Goal: Complete application form: Complete application form

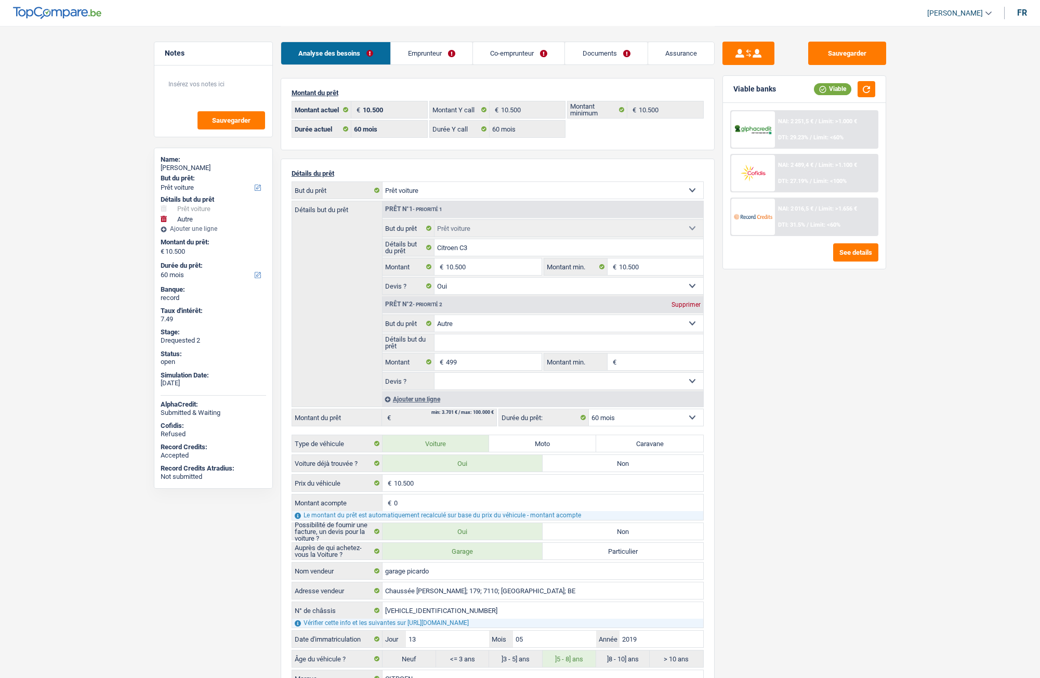
select select "car"
select select "other"
select select "60"
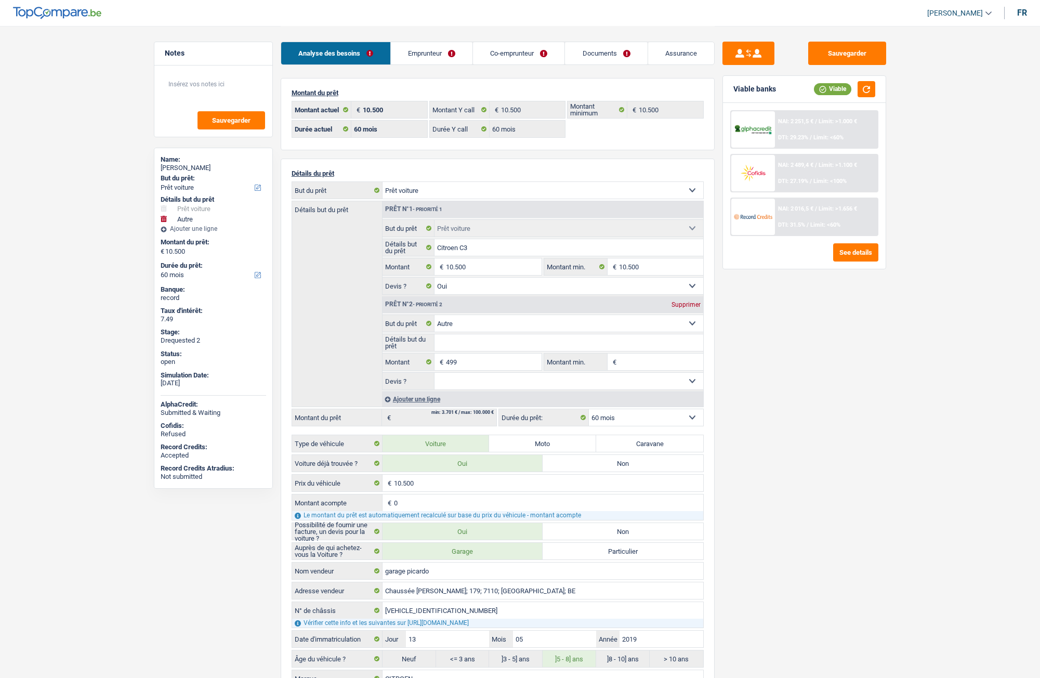
select select "60"
select select "car"
select select "yes"
select select "other"
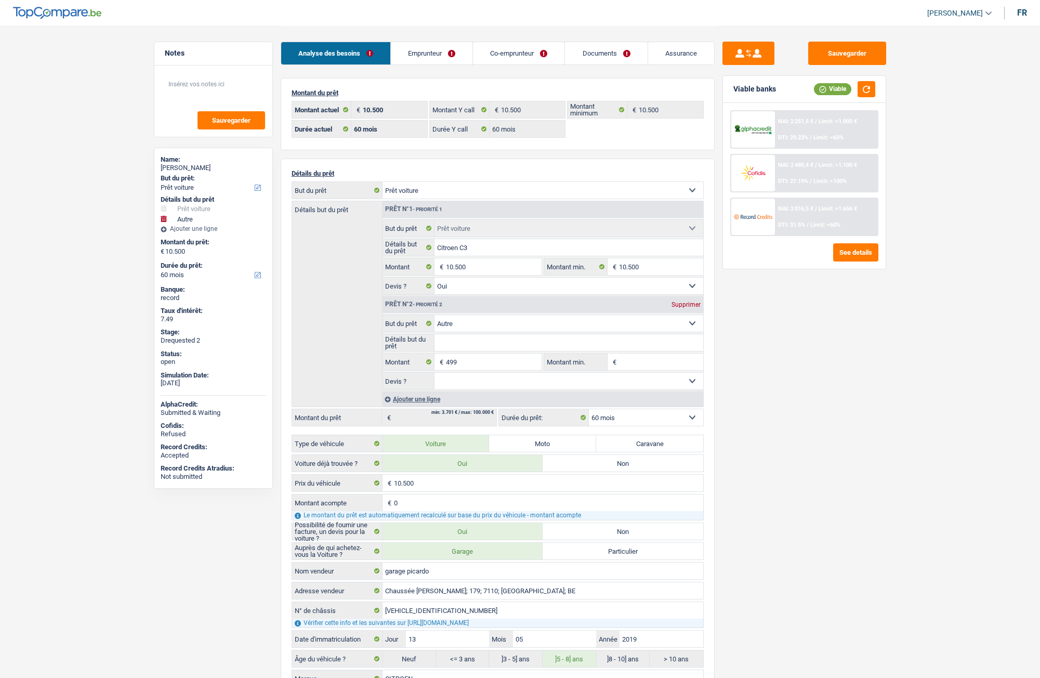
select select "60"
click at [424, 62] on link "Emprunteur" at bounding box center [428, 53] width 82 height 22
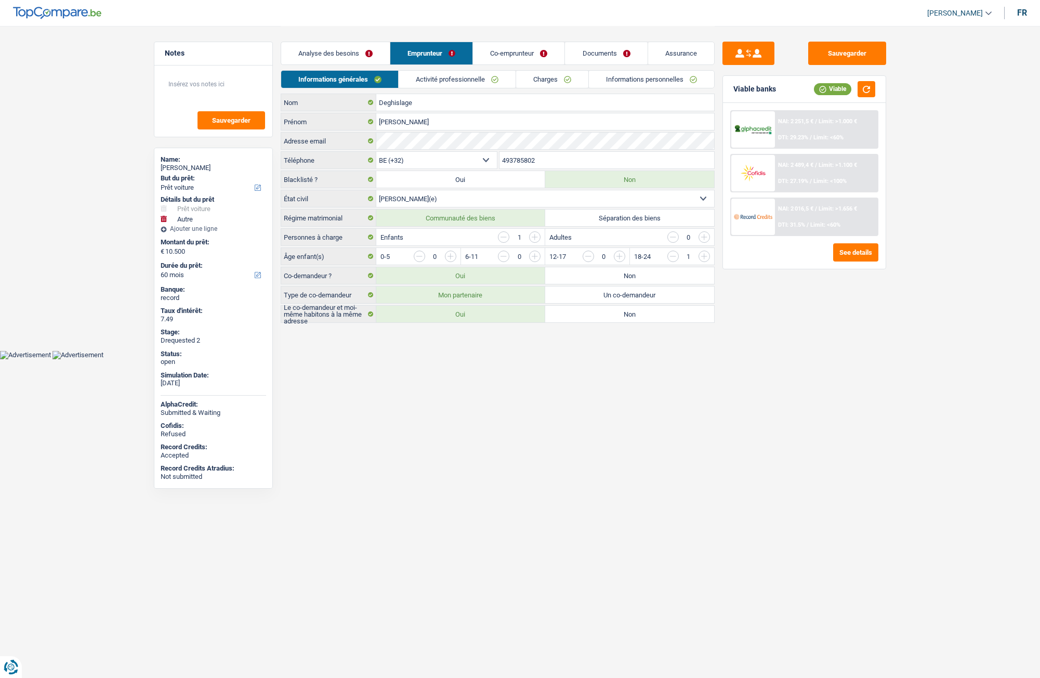
click at [442, 81] on link "Activité professionnelle" at bounding box center [457, 79] width 117 height 17
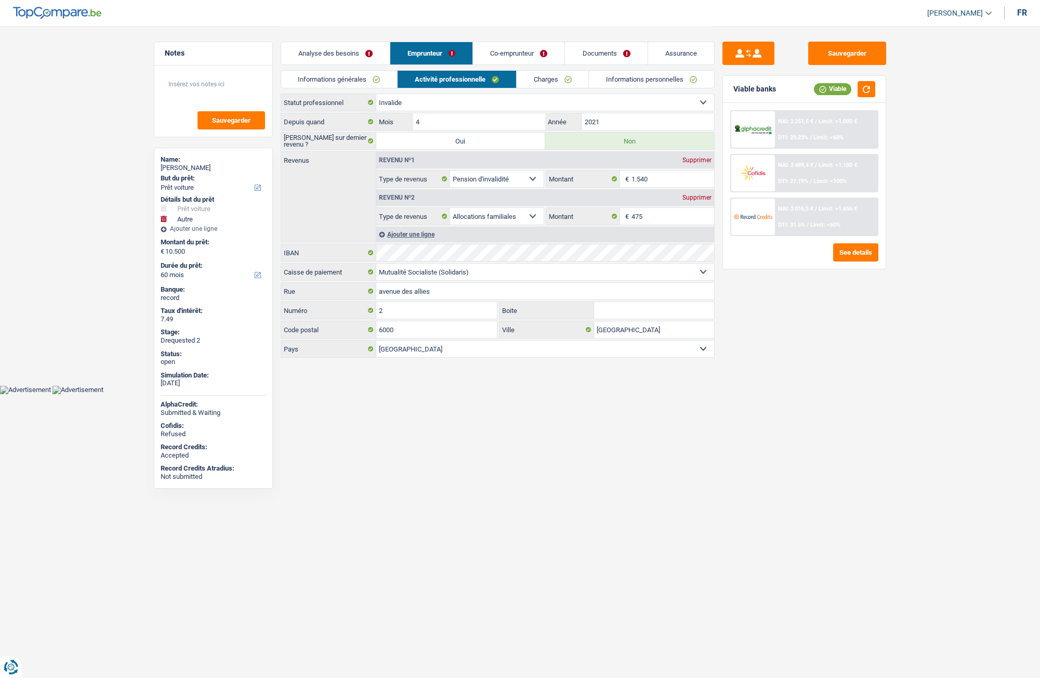
click at [559, 78] on link "Charges" at bounding box center [553, 79] width 72 height 17
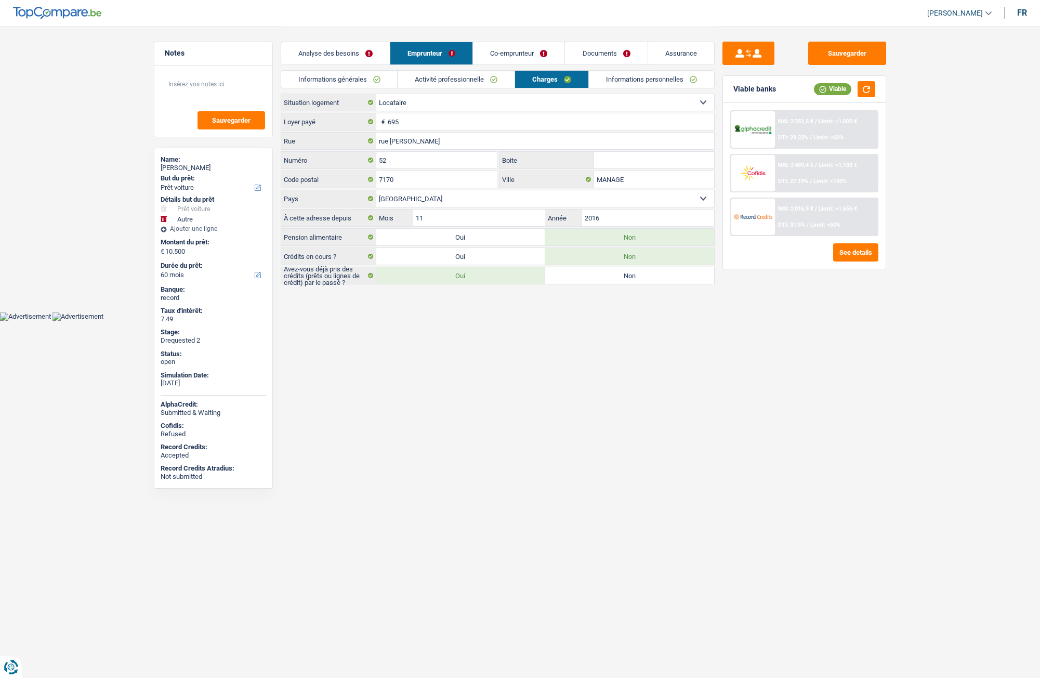
click at [487, 80] on link "Activité professionnelle" at bounding box center [456, 79] width 117 height 17
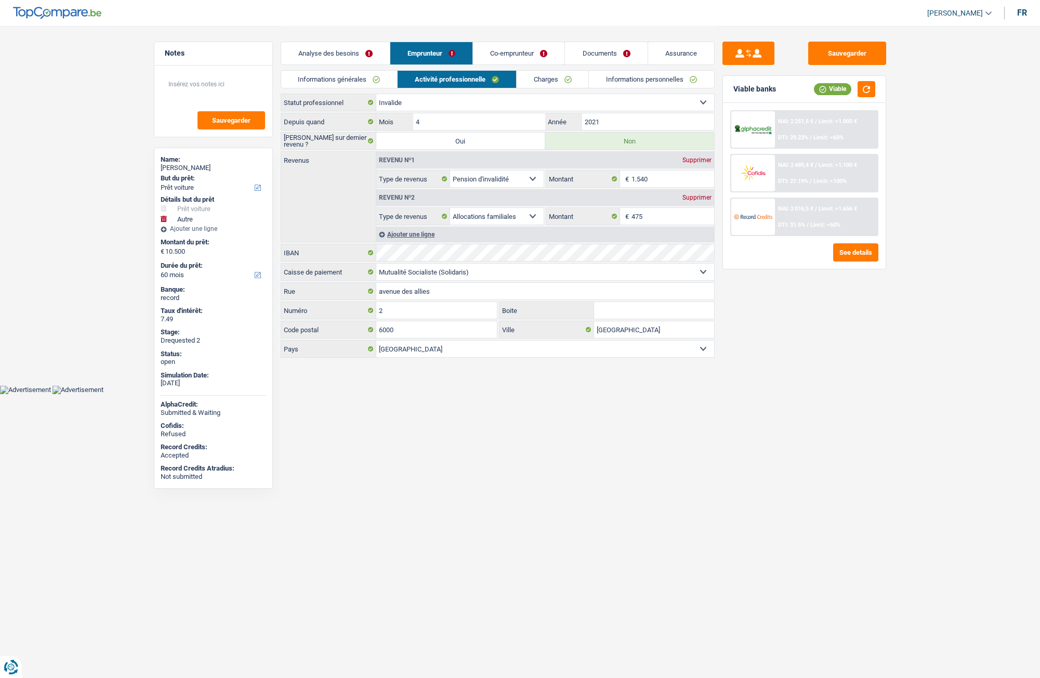
click at [551, 82] on link "Charges" at bounding box center [553, 79] width 72 height 17
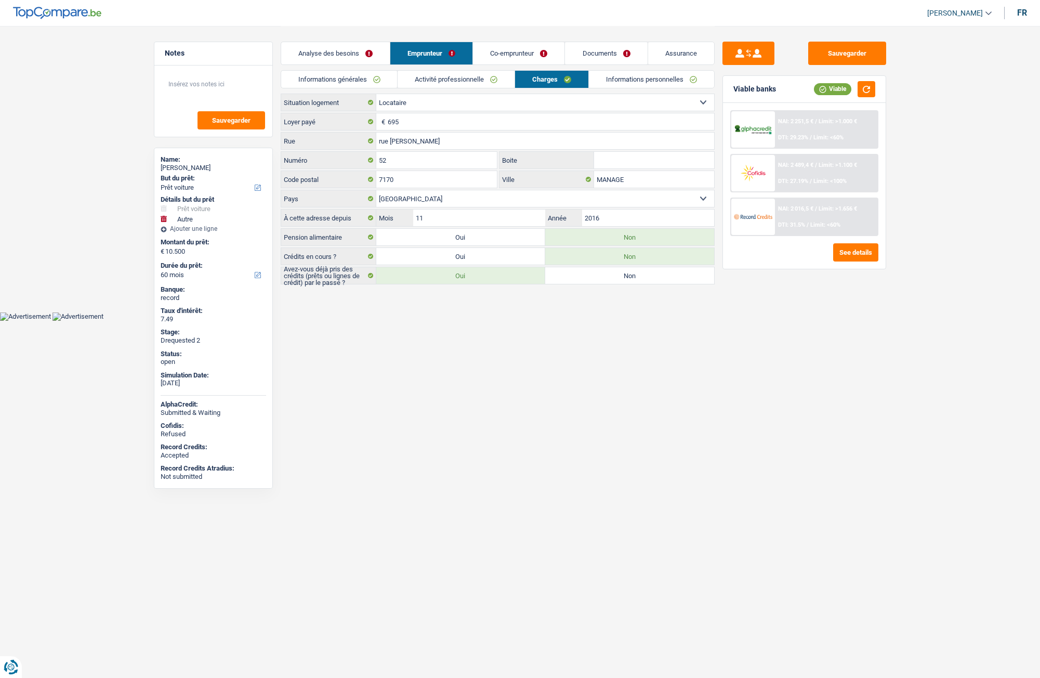
click at [350, 80] on link "Informations générales" at bounding box center [339, 79] width 116 height 17
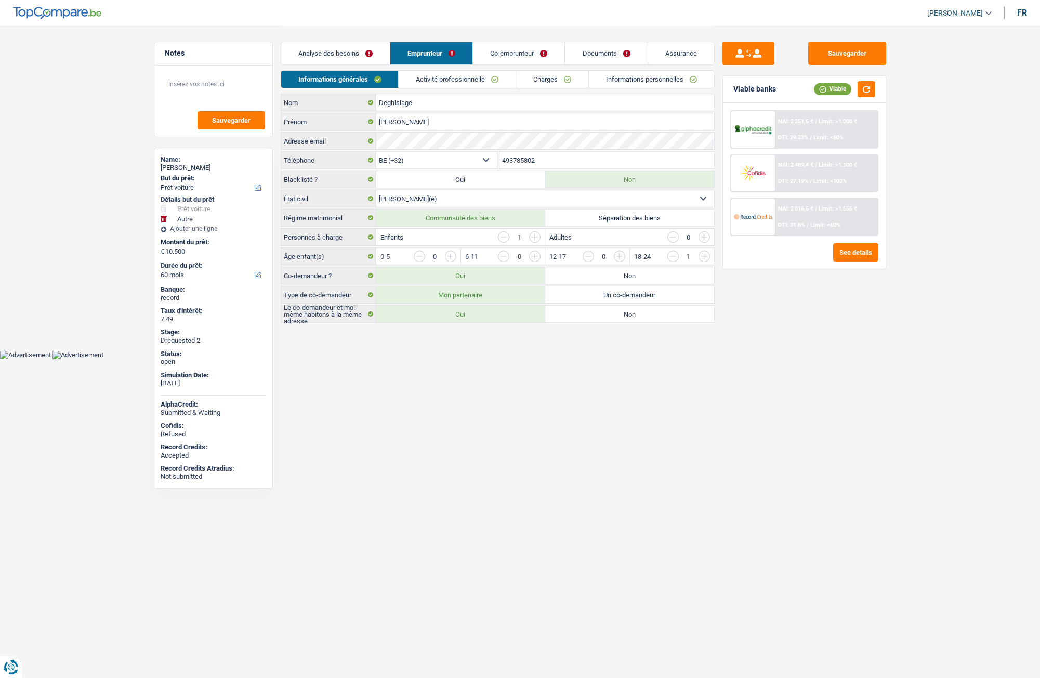
click at [446, 80] on link "Activité professionnelle" at bounding box center [457, 79] width 117 height 17
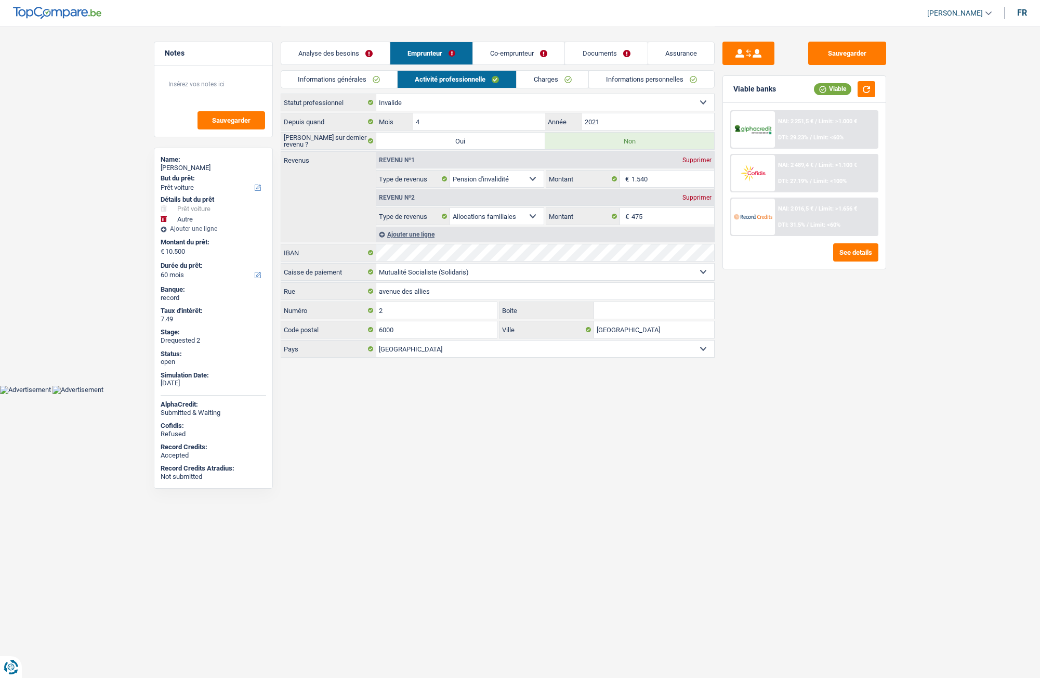
click at [573, 78] on link "Charges" at bounding box center [553, 79] width 72 height 17
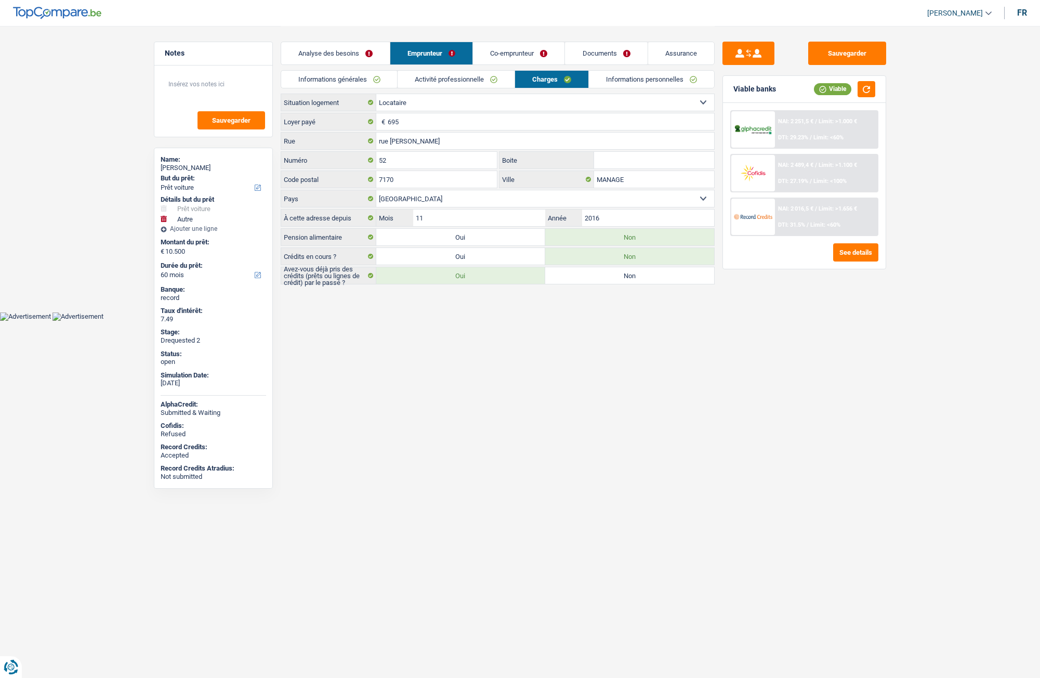
click at [593, 80] on link "Informations personnelles" at bounding box center [651, 79] width 125 height 17
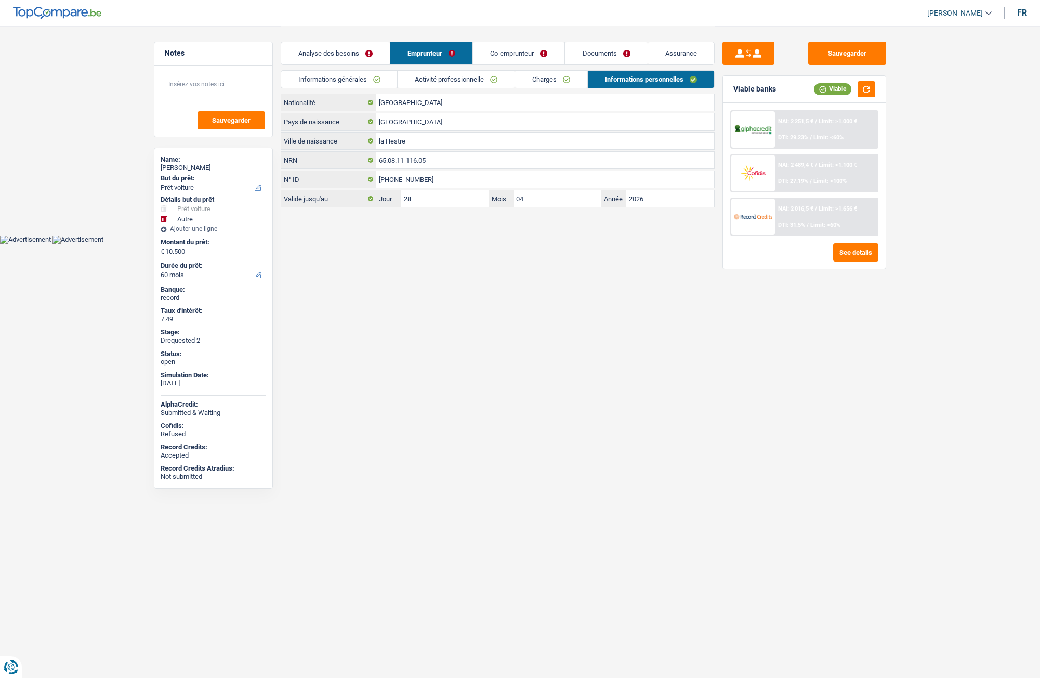
click at [455, 81] on link "Activité professionnelle" at bounding box center [456, 79] width 117 height 17
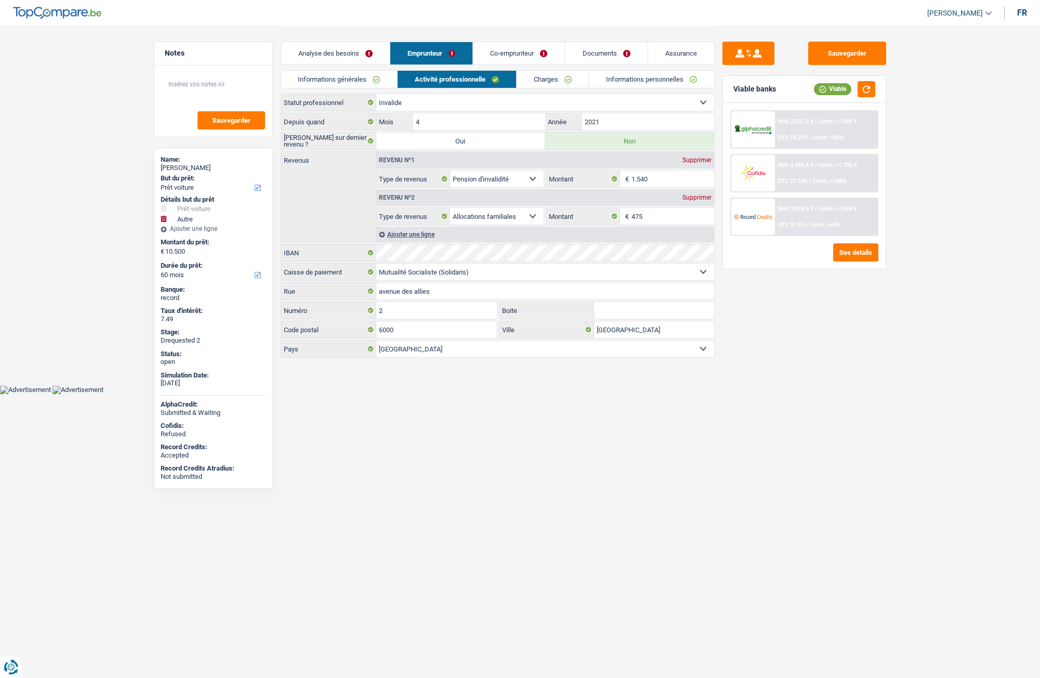
click at [345, 85] on link "Informations générales" at bounding box center [339, 79] width 116 height 17
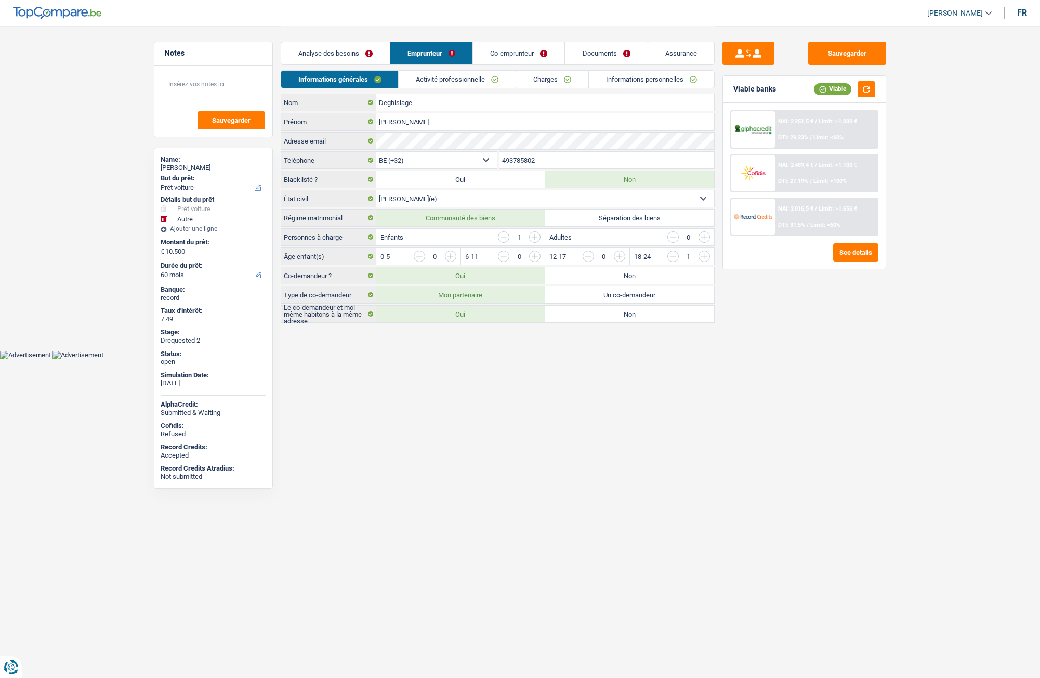
click at [597, 40] on div "Analyse des besoins Emprunteur Co-emprunteur Documents Assurance" at bounding box center [498, 48] width 434 height 44
click at [597, 53] on link "Documents" at bounding box center [606, 53] width 82 height 22
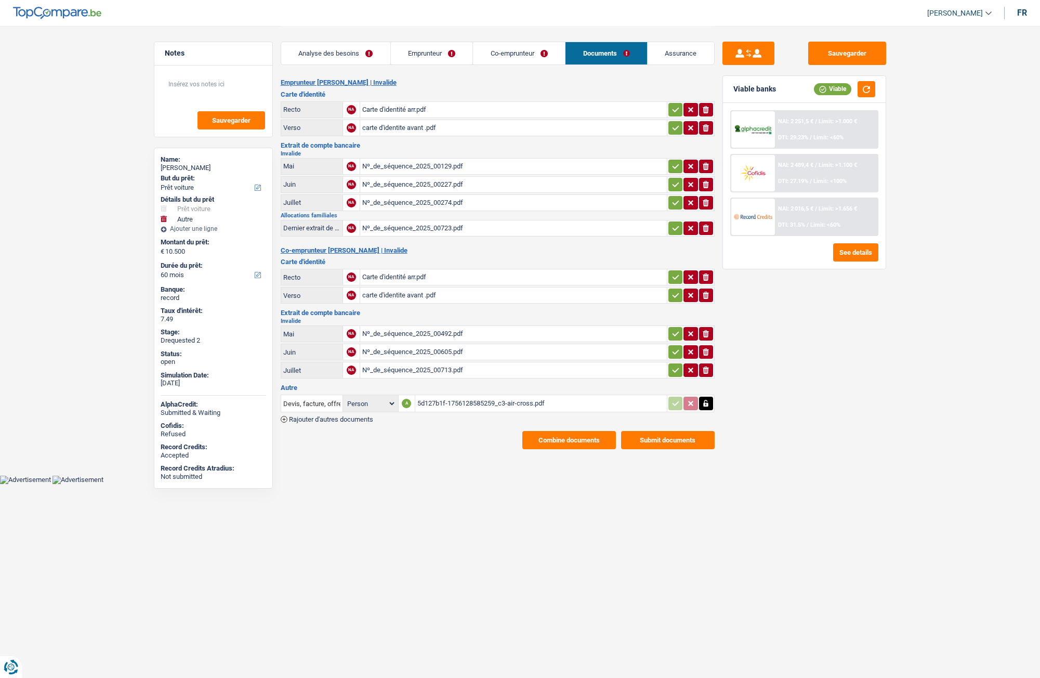
click at [450, 66] on div "Analyse des besoins Emprunteur Co-emprunteur Documents Assurance" at bounding box center [498, 48] width 434 height 44
click at [389, 226] on div "Nº_de_séquence_2025_00723.pdf" at bounding box center [513, 228] width 302 height 16
click at [425, 50] on link "Emprunteur" at bounding box center [432, 53] width 82 height 22
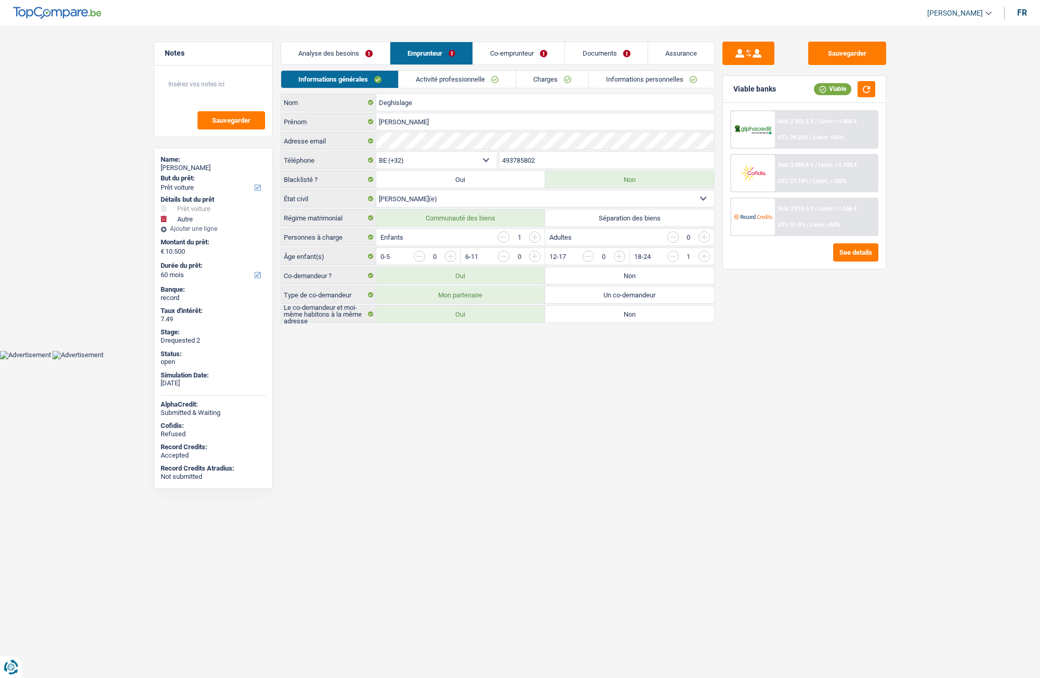
click at [511, 50] on link "Co-emprunteur" at bounding box center [518, 53] width 91 height 22
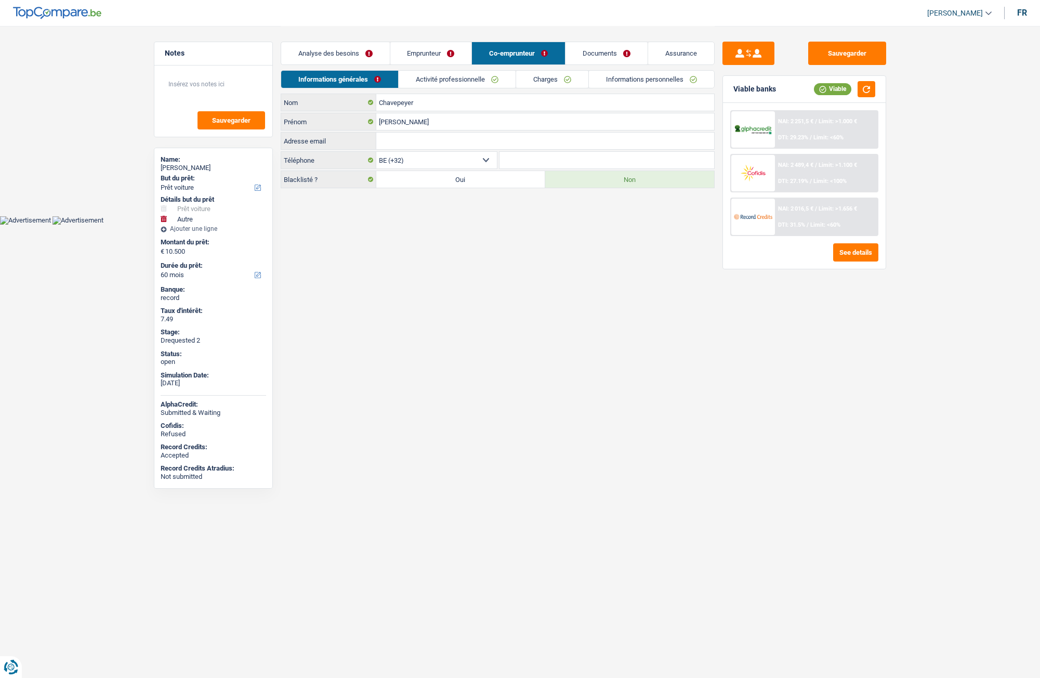
click at [610, 49] on link "Documents" at bounding box center [606, 53] width 82 height 22
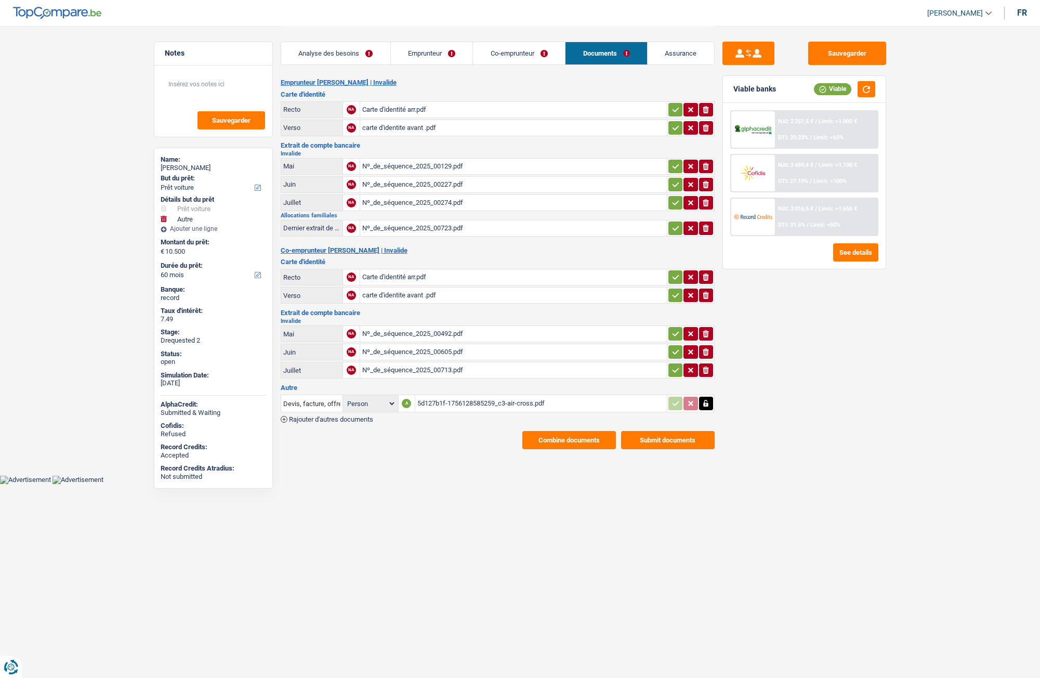
click at [394, 164] on div "Nº_de_séquence_2025_00129.pdf" at bounding box center [513, 167] width 302 height 16
click at [408, 186] on div "Nº_de_séquence_2025_00227.pdf" at bounding box center [513, 185] width 302 height 16
click at [387, 202] on div "Nº_de_séquence_2025_00274.pdf" at bounding box center [513, 203] width 302 height 16
click at [451, 68] on div "Analyse des besoins Emprunteur Co-emprunteur Documents Assurance" at bounding box center [498, 48] width 434 height 44
click at [438, 59] on link "Emprunteur" at bounding box center [432, 53] width 82 height 22
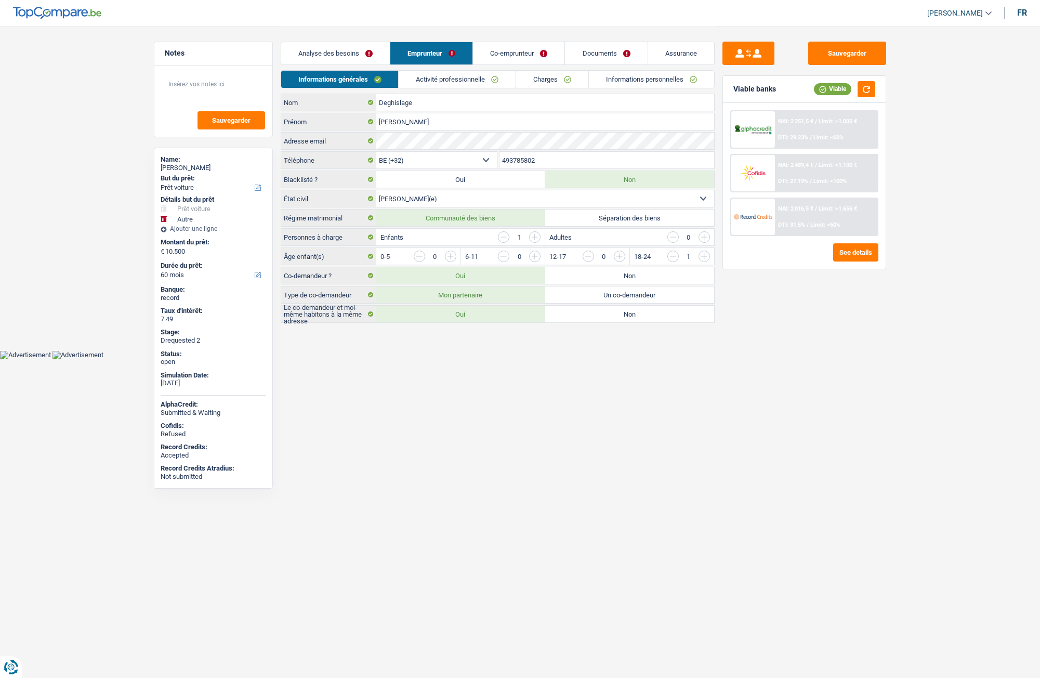
click at [637, 78] on link "Informations personnelles" at bounding box center [651, 79] width 125 height 17
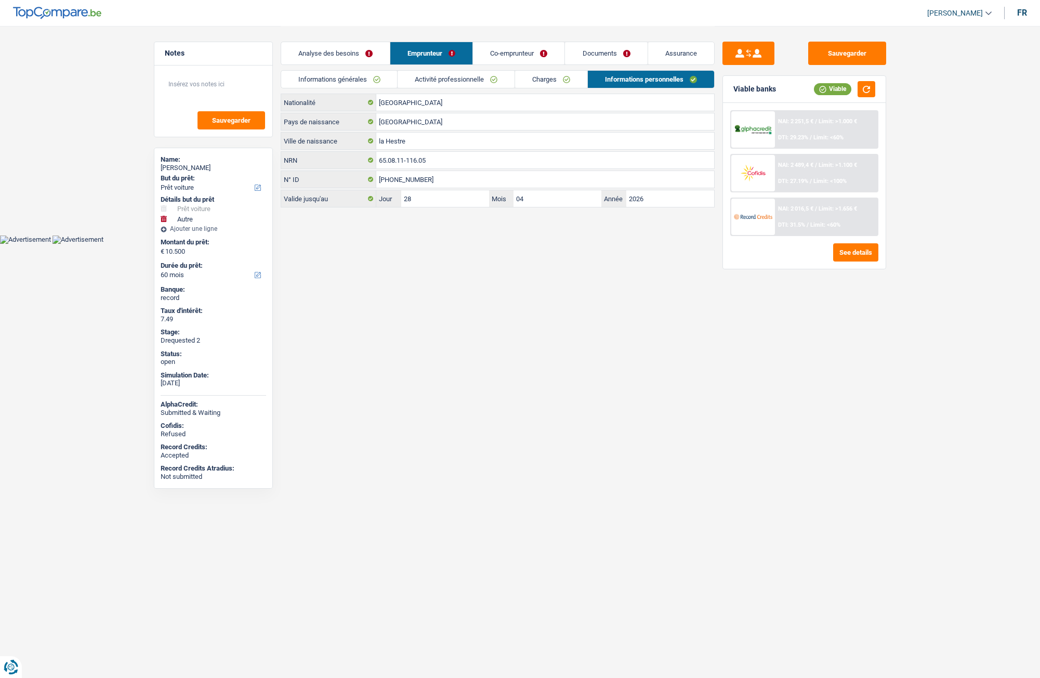
click at [553, 81] on link "Charges" at bounding box center [551, 79] width 72 height 17
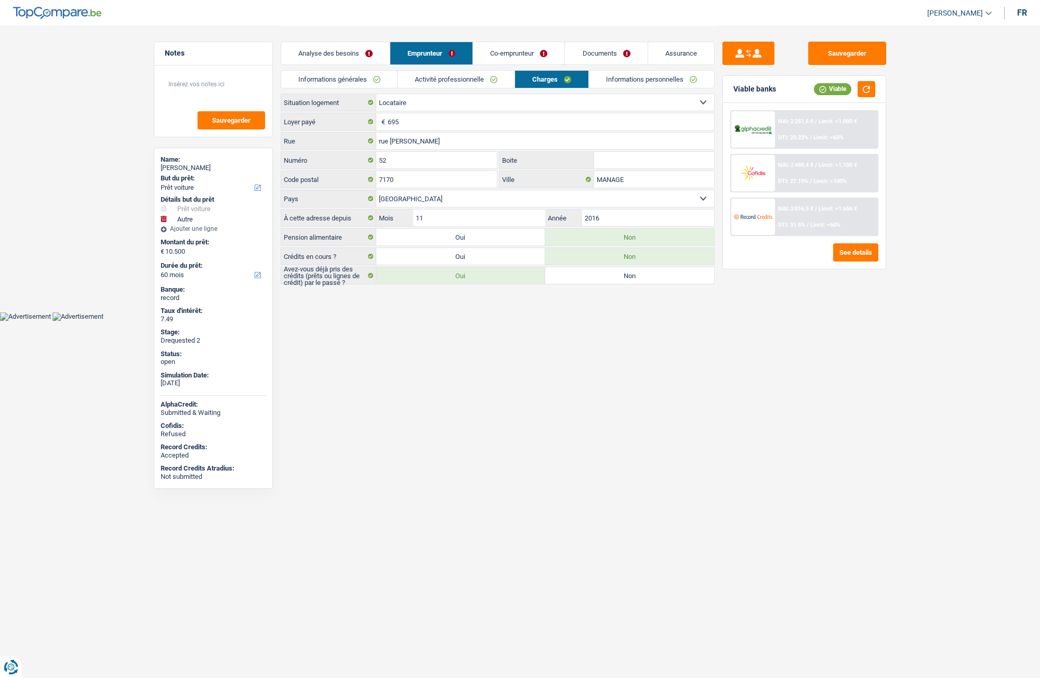
click at [527, 62] on link "Co-emprunteur" at bounding box center [518, 53] width 91 height 22
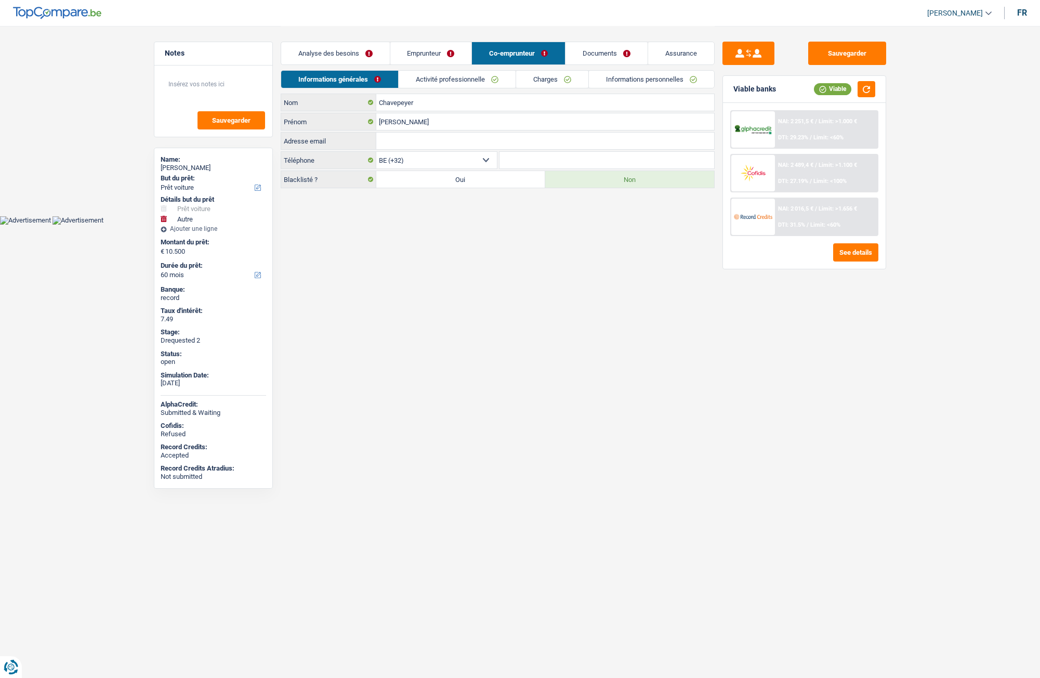
click at [440, 84] on link "Activité professionnelle" at bounding box center [457, 79] width 117 height 17
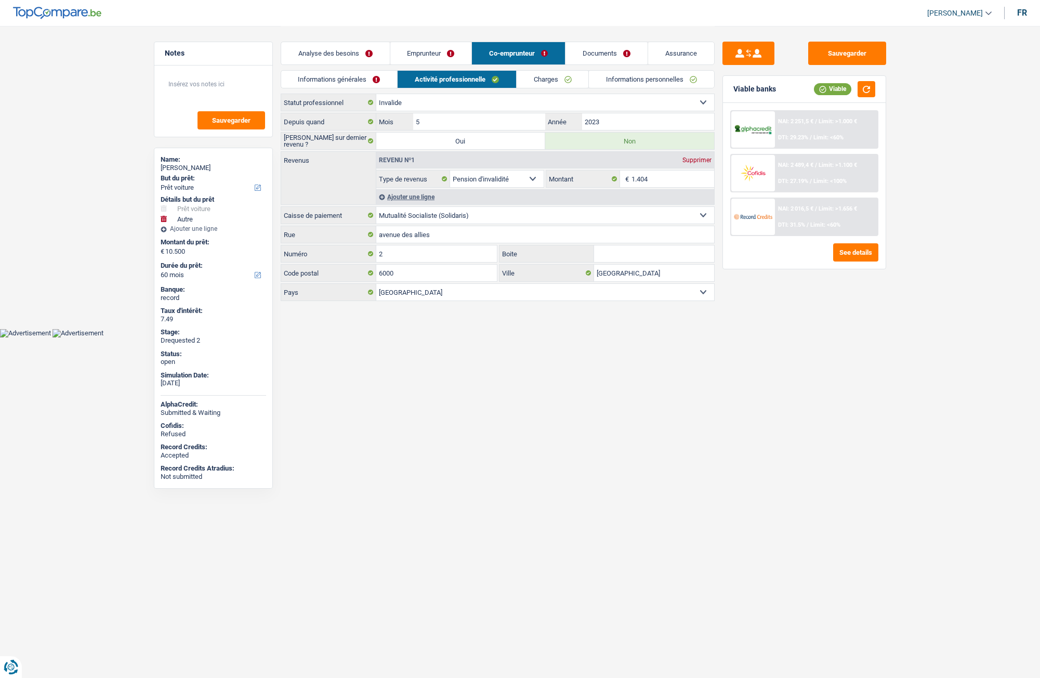
click at [619, 47] on link "Documents" at bounding box center [606, 53] width 82 height 22
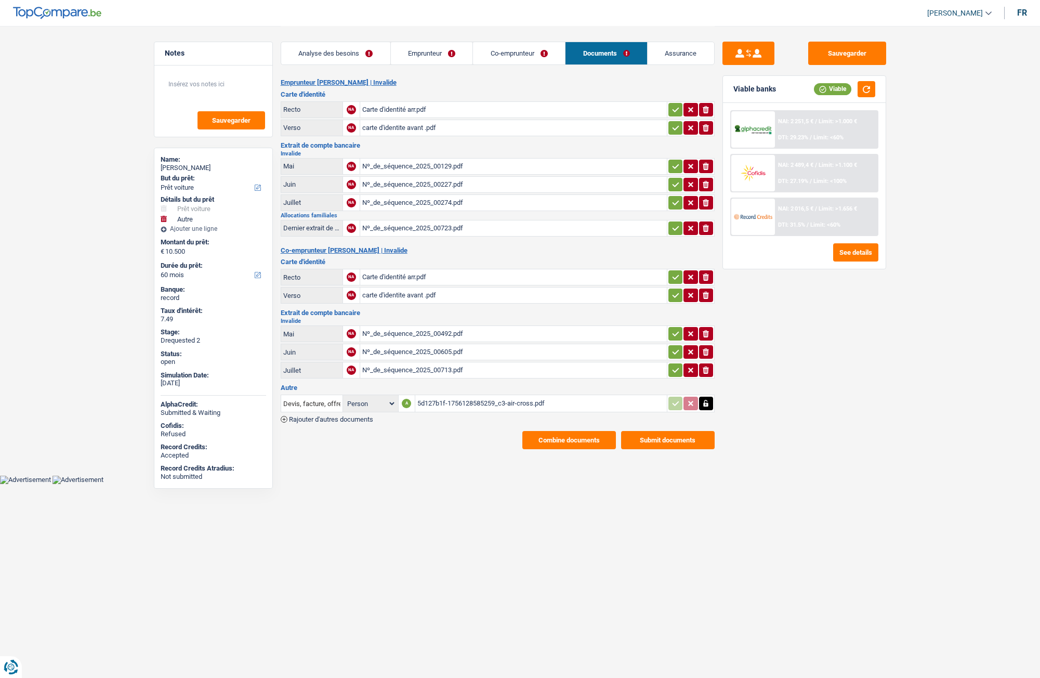
click at [447, 48] on link "Emprunteur" at bounding box center [432, 53] width 82 height 22
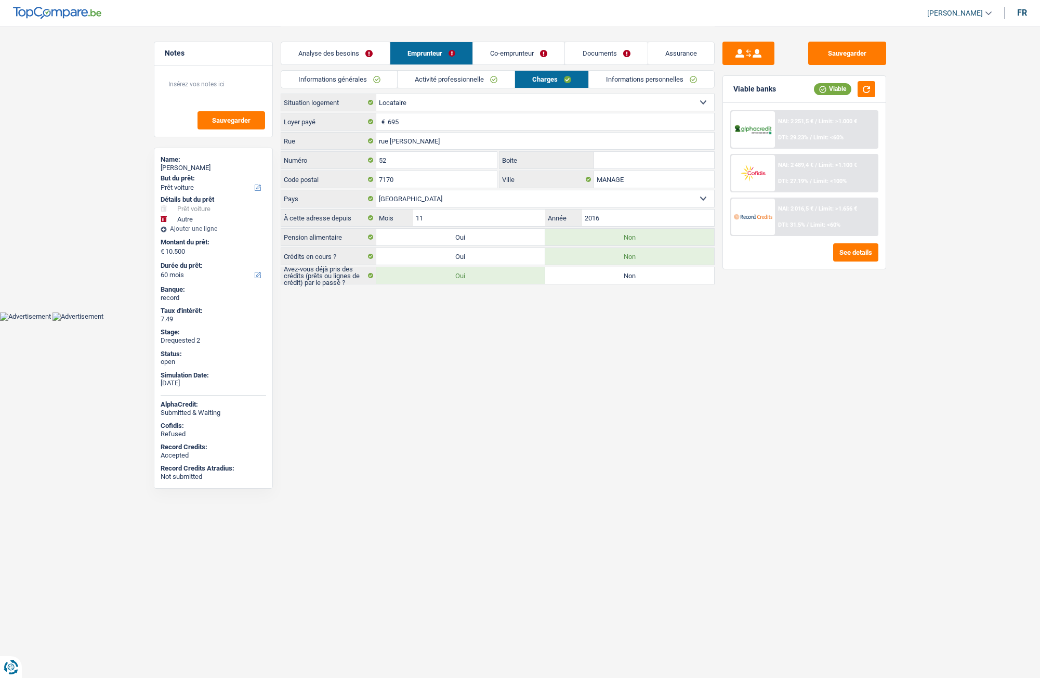
click at [344, 46] on link "Analyse des besoins" at bounding box center [335, 53] width 109 height 22
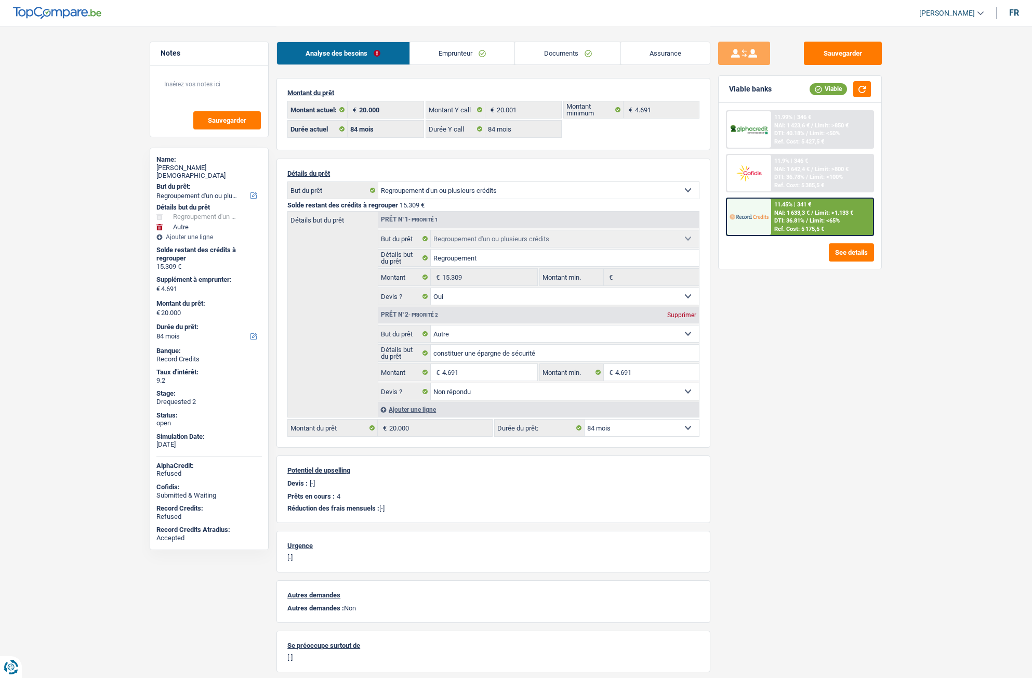
select select "refinancing"
select select "other"
select select "84"
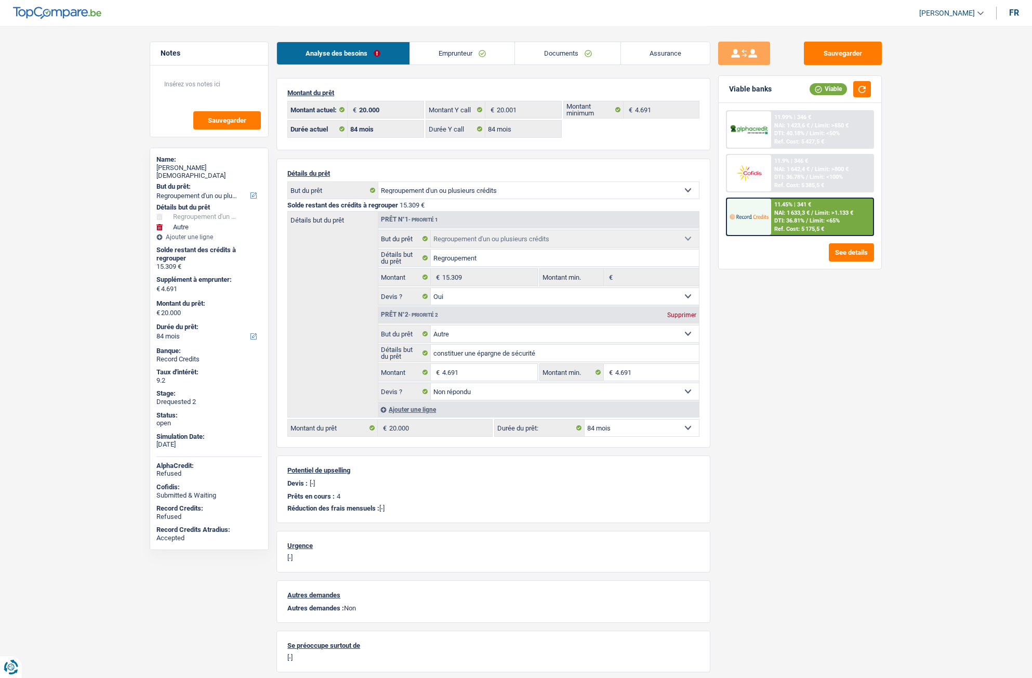
select select "84"
select select "refinancing"
select select "yes"
select select "other"
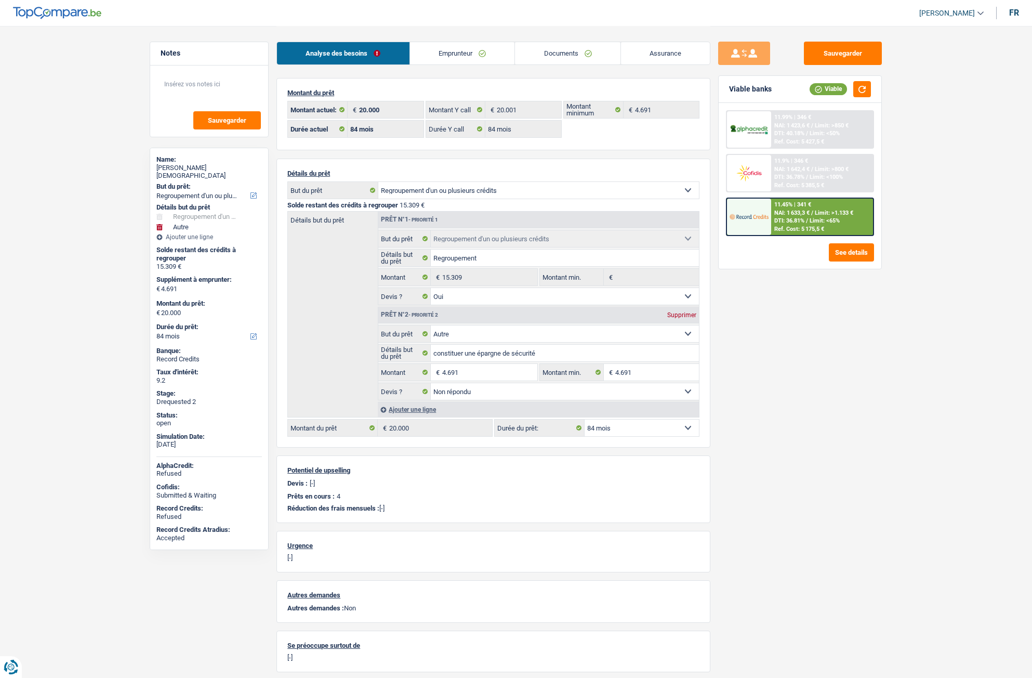
select select "not_answered"
select select "84"
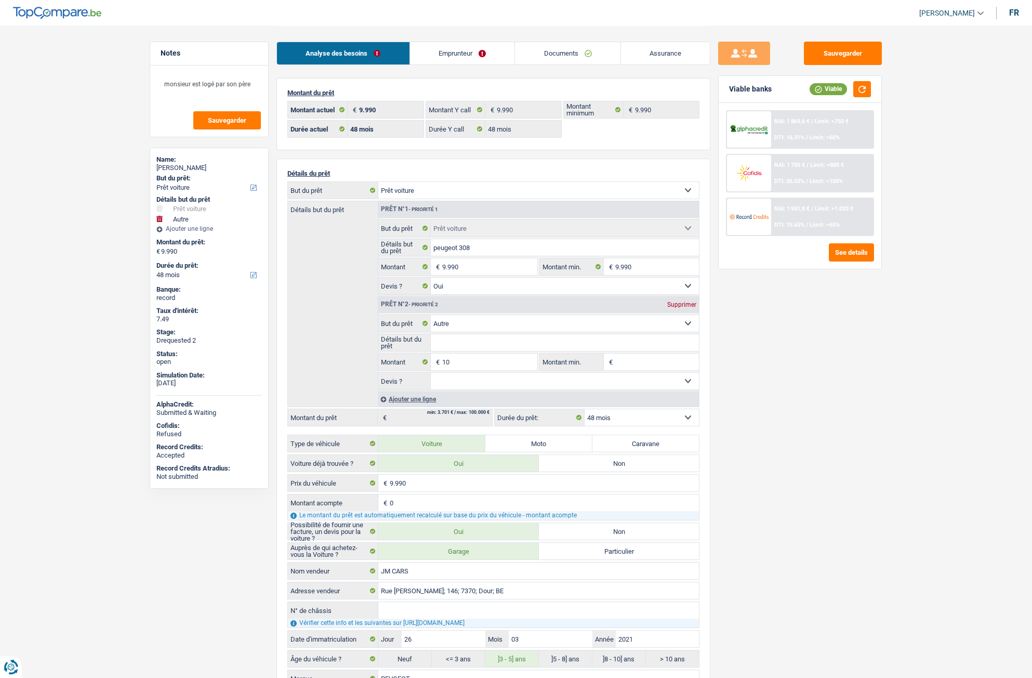
select select "car"
select select "other"
select select "48"
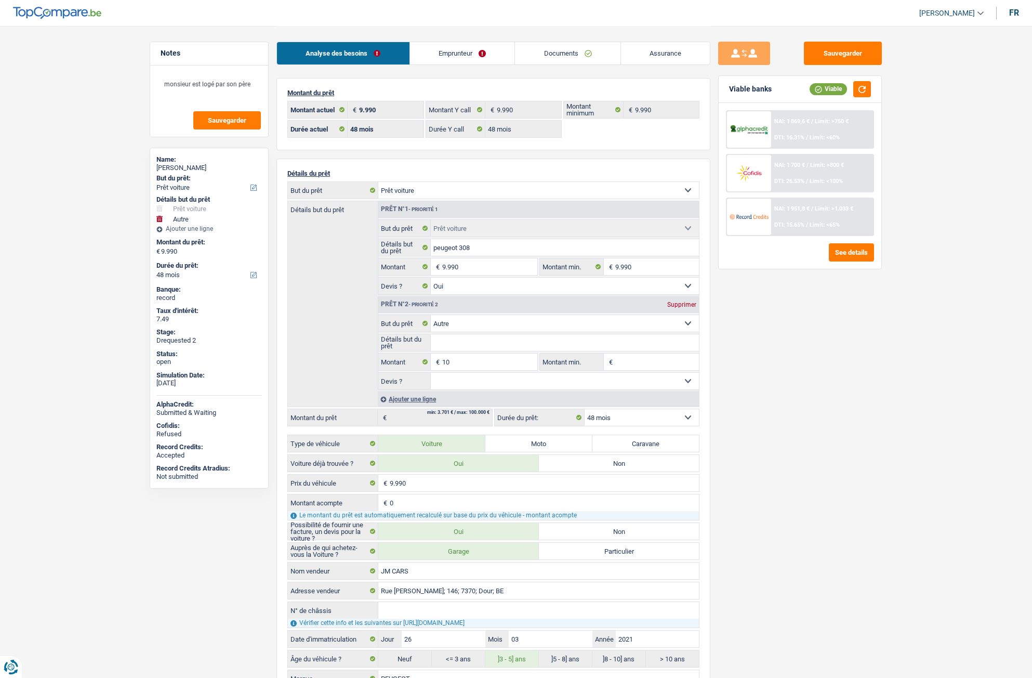
select select "48"
select select "car"
select select "yes"
select select "other"
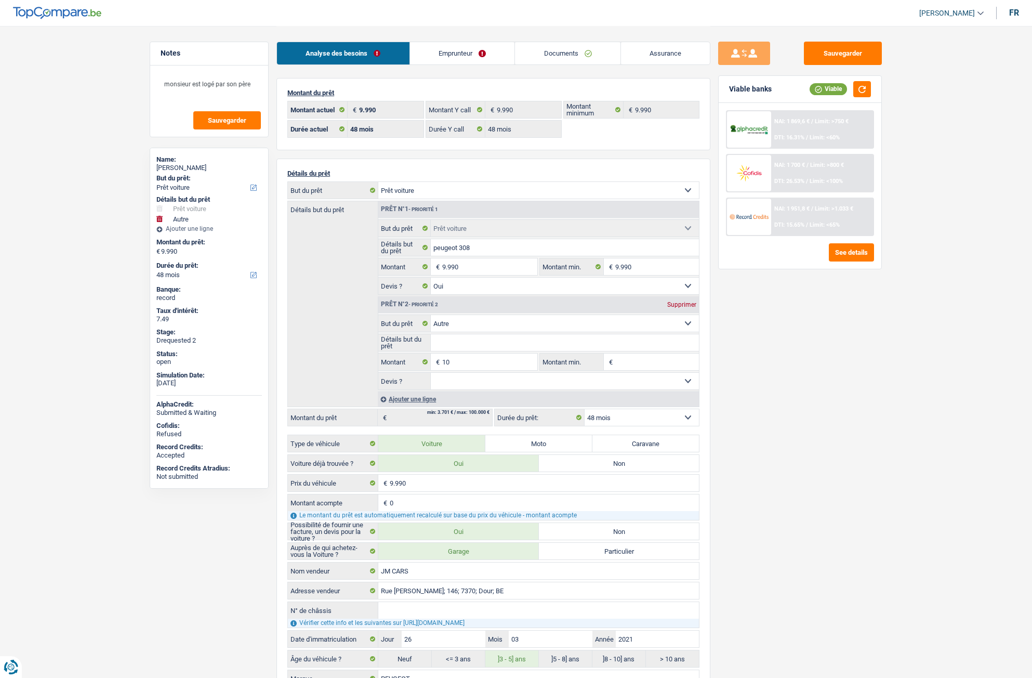
select select "48"
select select "32"
select select "single"
click at [449, 55] on link "Emprunteur" at bounding box center [462, 53] width 105 height 22
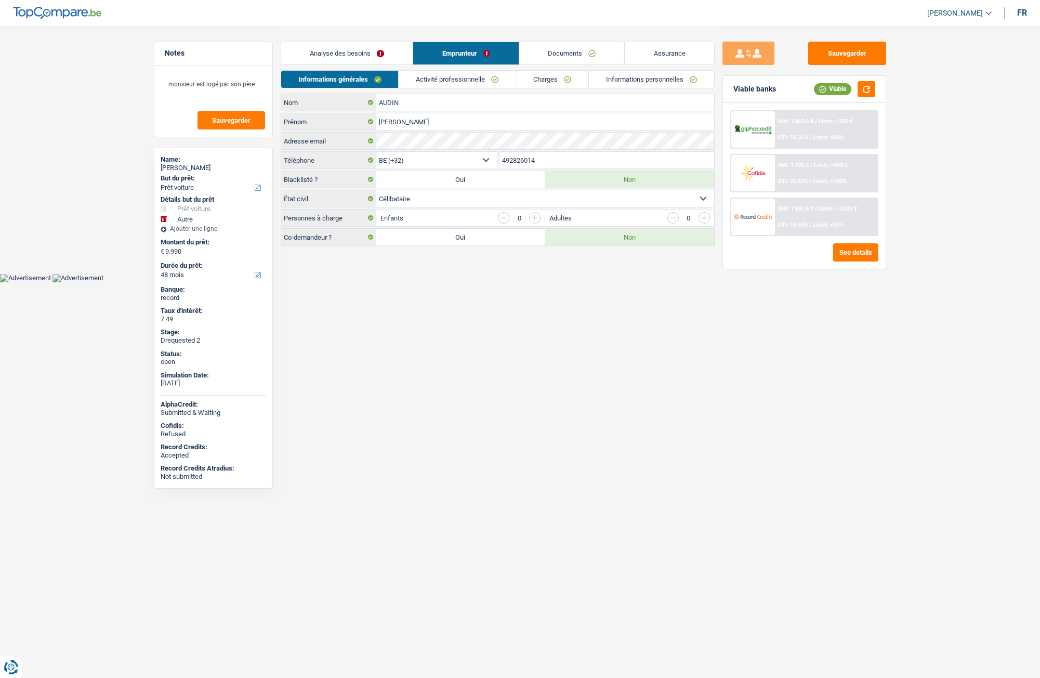
click at [473, 75] on link "Activité professionnelle" at bounding box center [457, 79] width 117 height 17
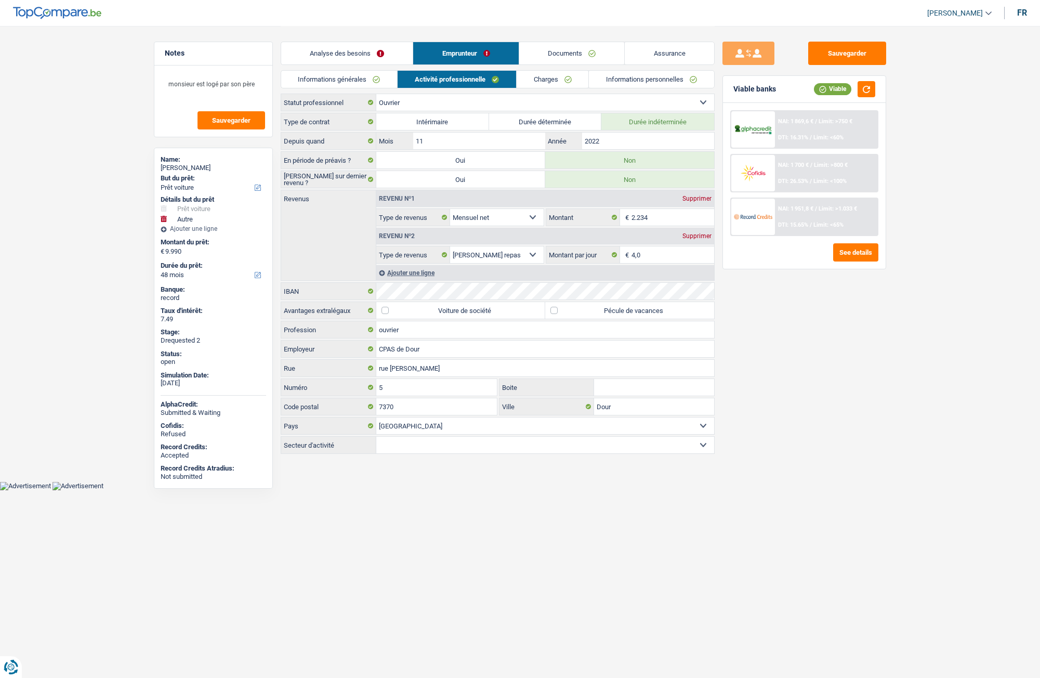
click at [535, 84] on link "Charges" at bounding box center [553, 79] width 72 height 17
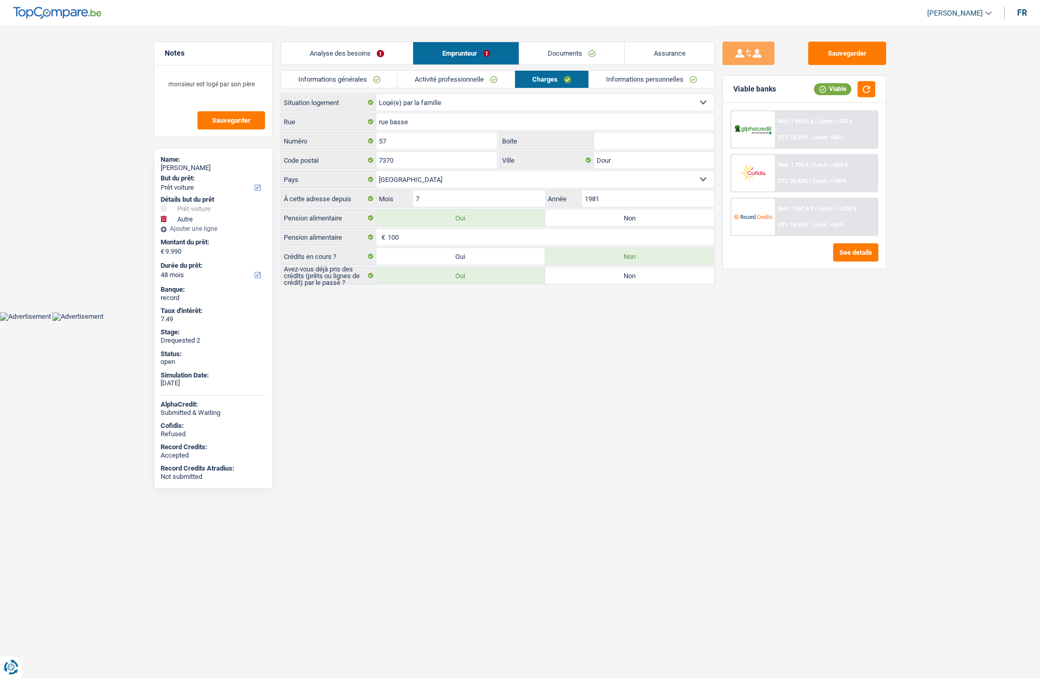
click at [632, 67] on div "Analyse des besoins Emprunteur Documents Assurance" at bounding box center [498, 48] width 434 height 44
click at [628, 78] on link "Informations personnelles" at bounding box center [651, 79] width 125 height 17
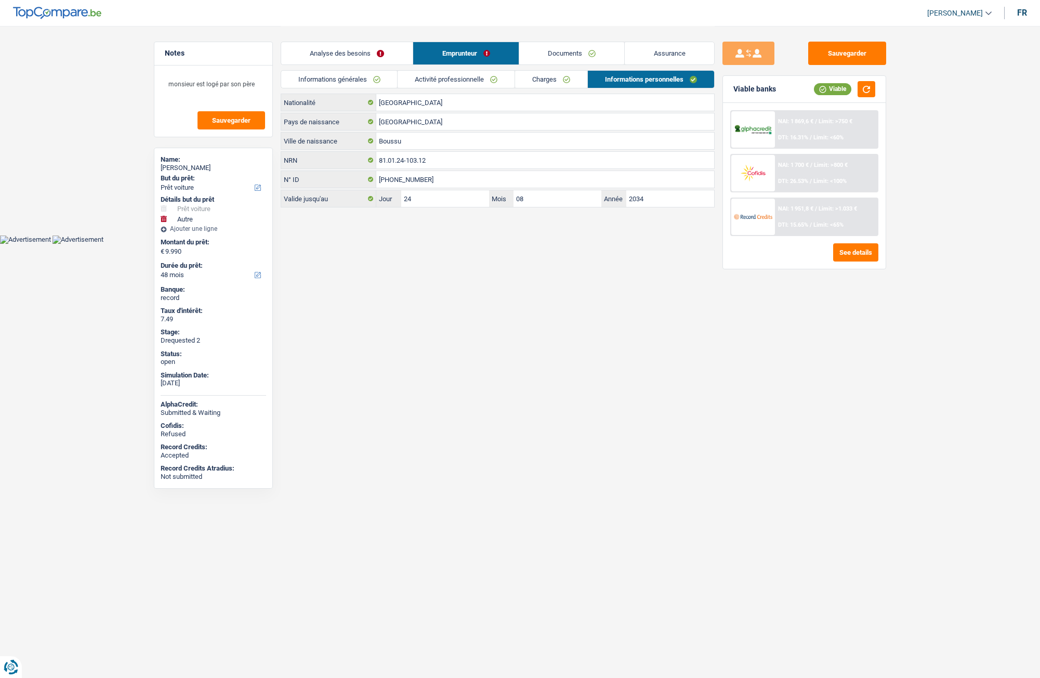
click at [503, 79] on link "Activité professionnelle" at bounding box center [456, 79] width 117 height 17
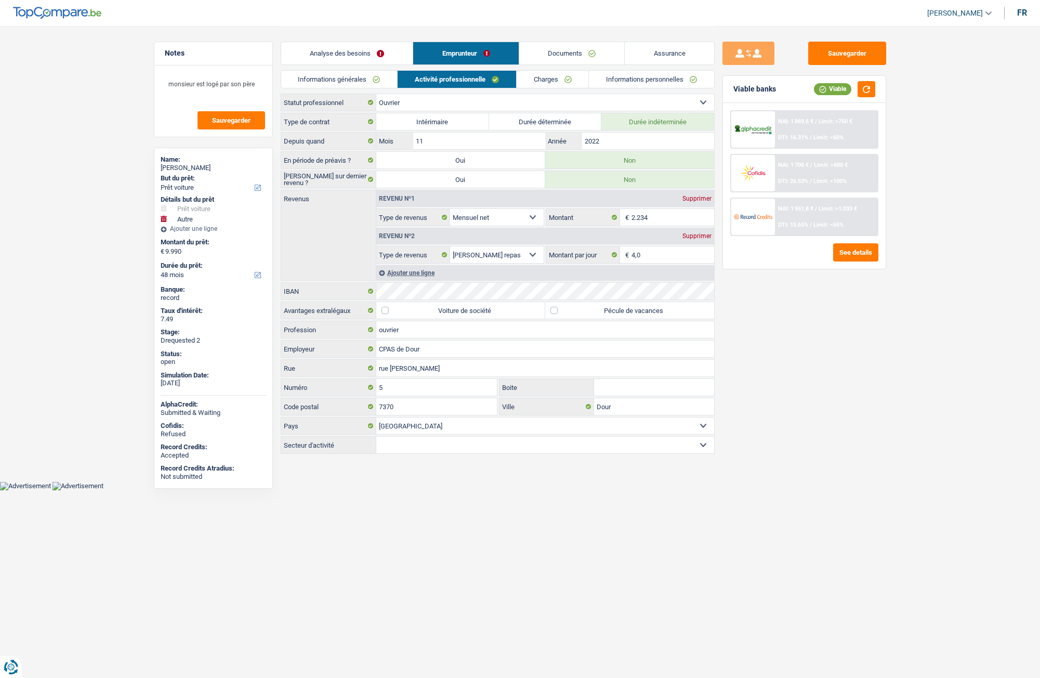
click at [362, 82] on link "Informations générales" at bounding box center [339, 79] width 116 height 17
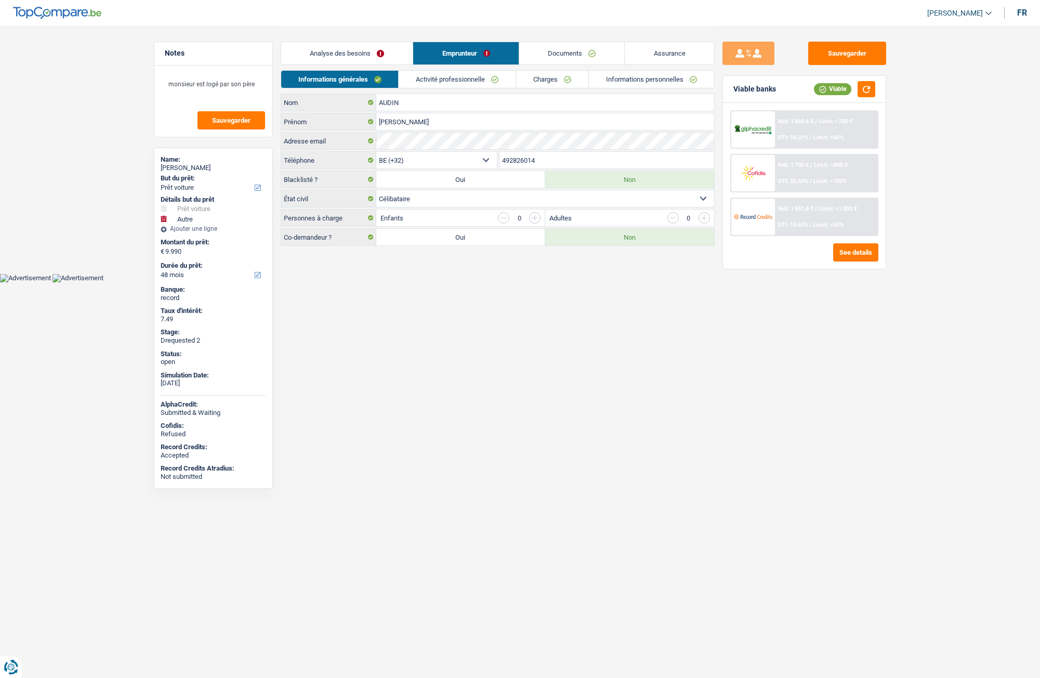
click at [492, 72] on link "Activité professionnelle" at bounding box center [457, 79] width 117 height 17
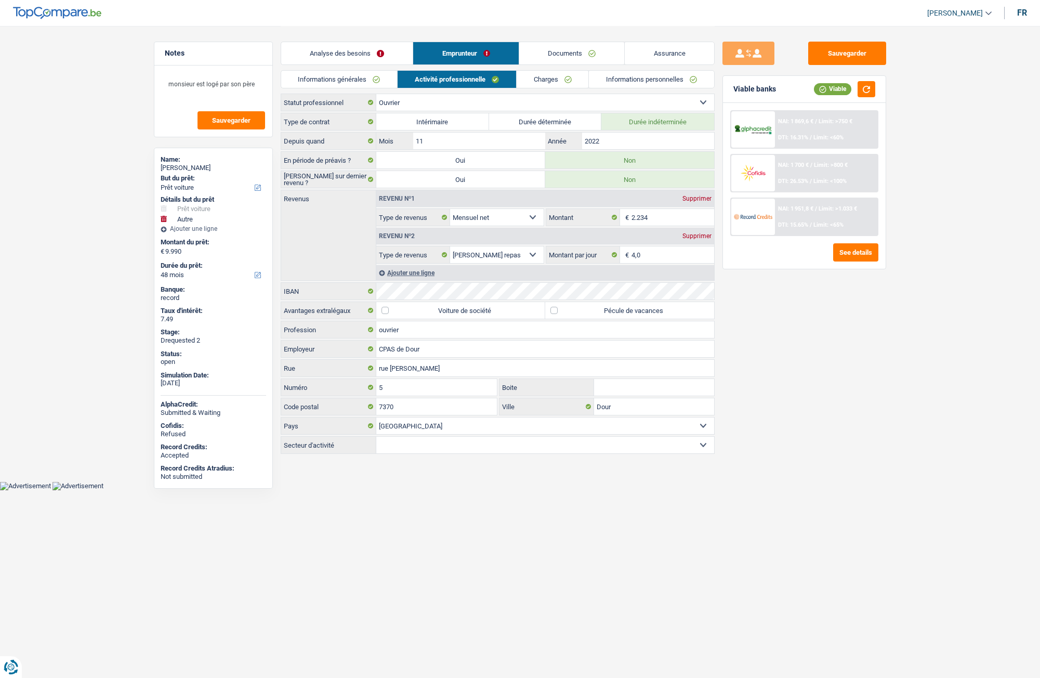
click at [561, 73] on link "Charges" at bounding box center [553, 79] width 72 height 17
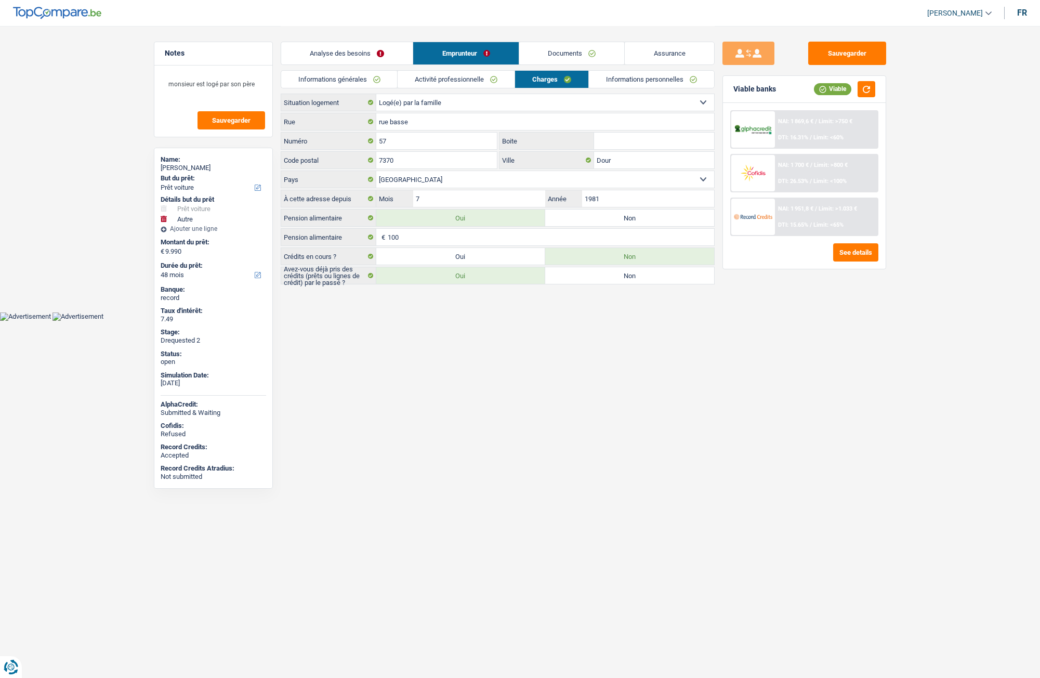
click at [627, 76] on link "Informations personnelles" at bounding box center [651, 79] width 125 height 17
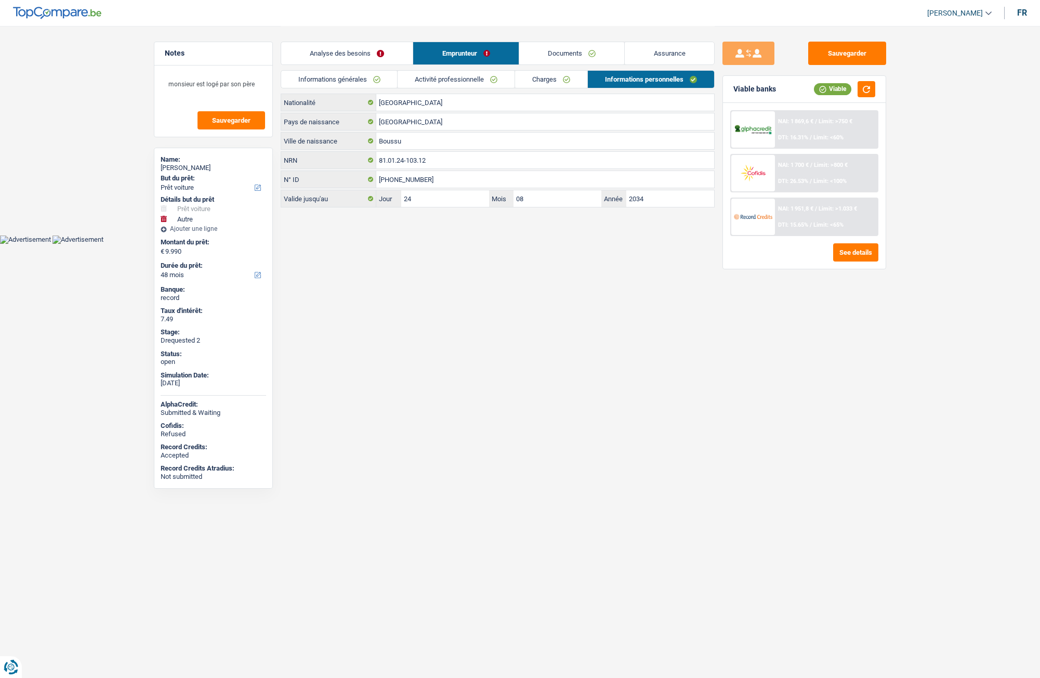
click at [544, 77] on link "Charges" at bounding box center [551, 79] width 72 height 17
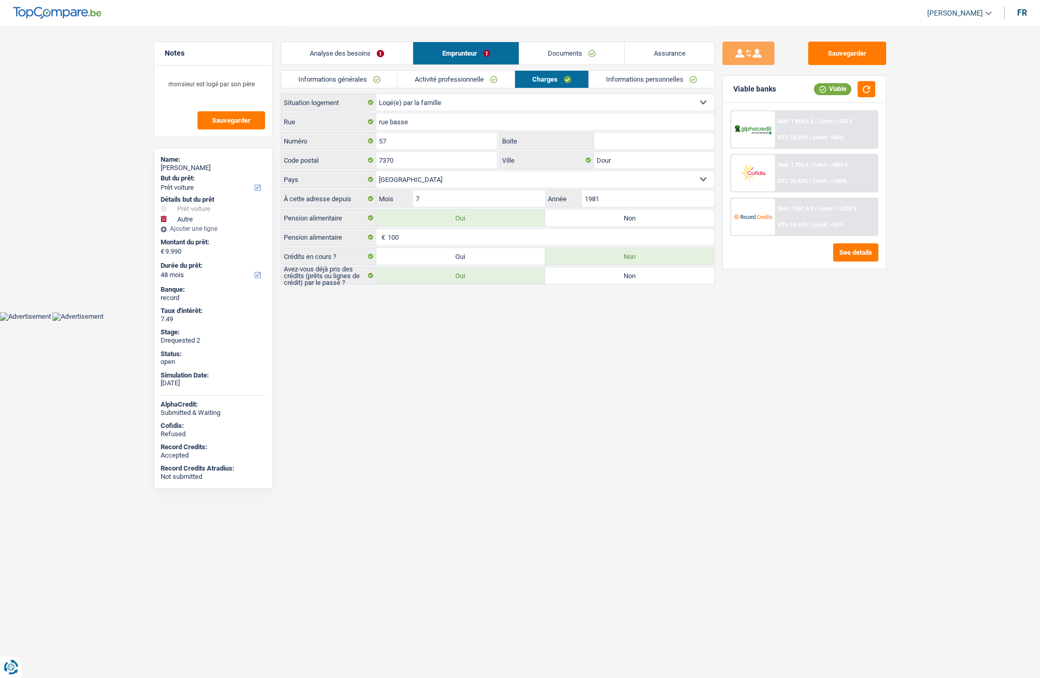
click at [538, 53] on link "Documents" at bounding box center [572, 53] width 106 height 22
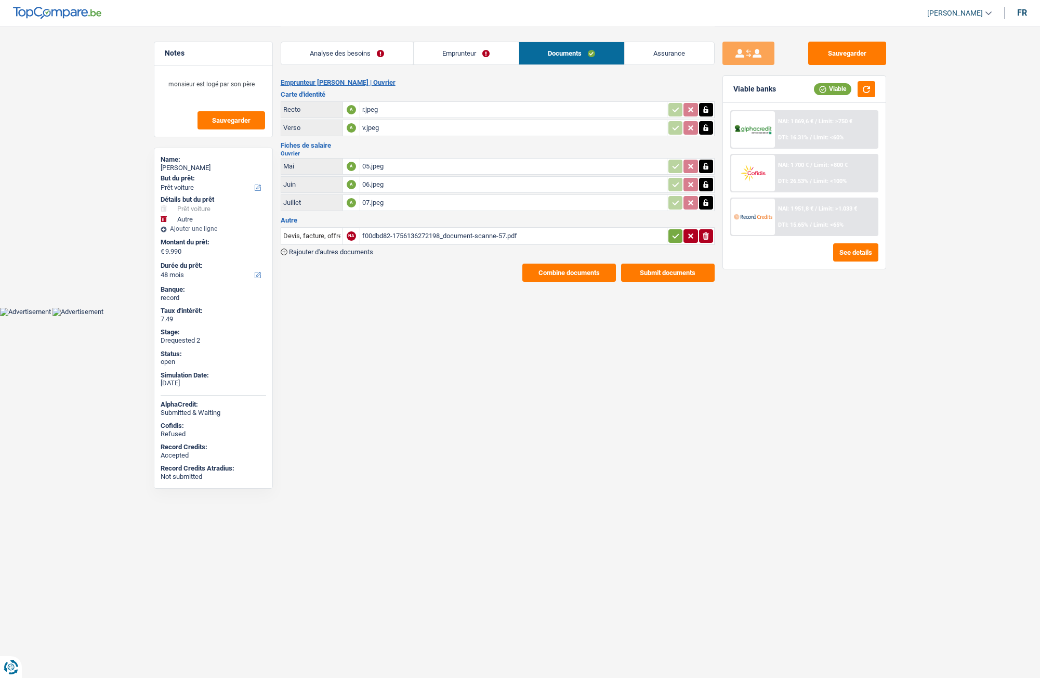
click at [471, 52] on link "Emprunteur" at bounding box center [466, 53] width 105 height 22
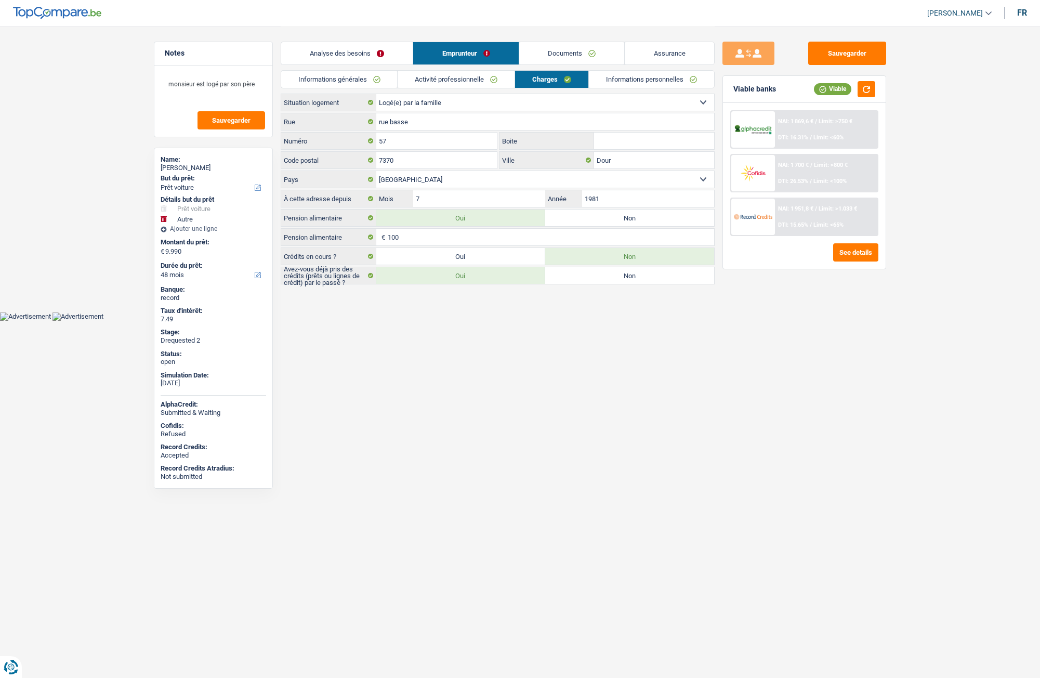
click at [341, 47] on link "Analyse des besoins" at bounding box center [347, 53] width 132 height 22
